Goal: Task Accomplishment & Management: Manage account settings

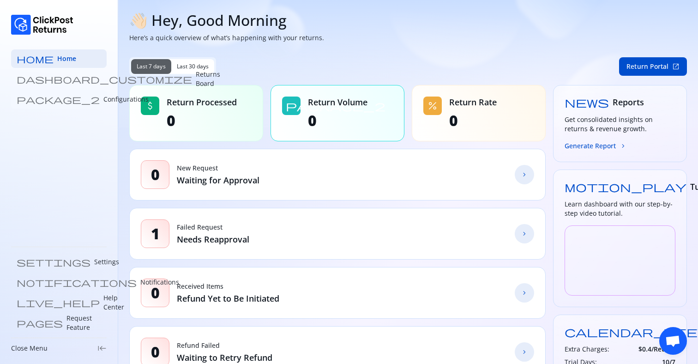
click at [103, 98] on p "Configurations" at bounding box center [125, 99] width 45 height 9
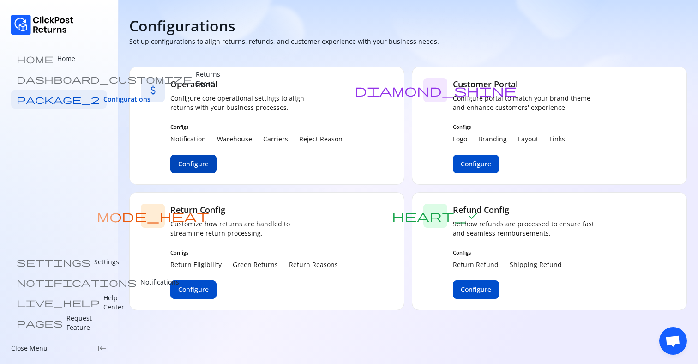
click at [190, 168] on span "Configure" at bounding box center [193, 163] width 30 height 9
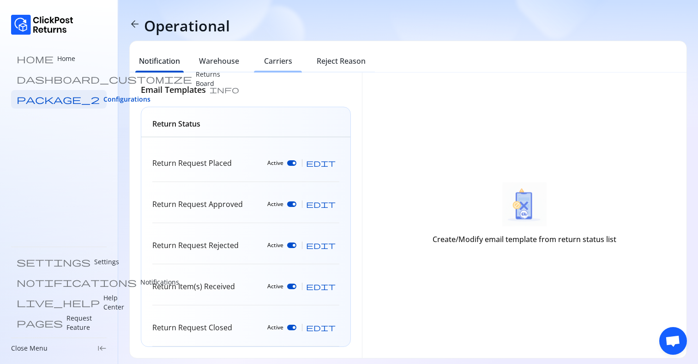
click at [273, 63] on h6 "Carriers" at bounding box center [278, 60] width 28 height 11
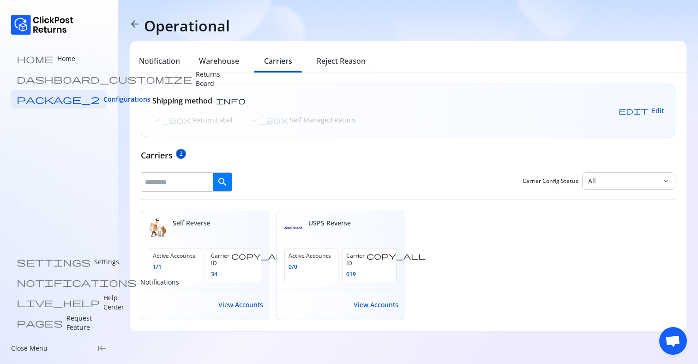
click at [653, 108] on span "Edit" at bounding box center [658, 110] width 12 height 9
click at [191, 119] on p "Return Label" at bounding box center [212, 119] width 42 height 9
click at [653, 114] on span "Save" at bounding box center [649, 110] width 14 height 9
